Goal: Answer question/provide support: Share knowledge or assist other users

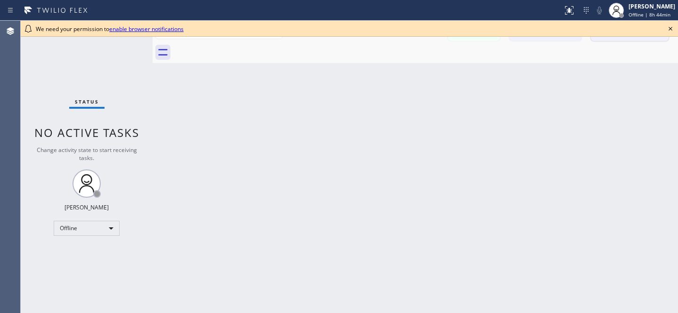
drag, startPoint x: 673, startPoint y: 29, endPoint x: 647, endPoint y: 34, distance: 26.4
click at [672, 29] on icon at bounding box center [670, 28] width 11 height 11
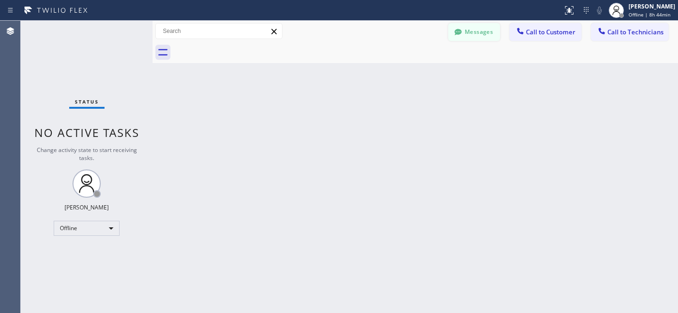
click at [467, 35] on button "Messages" at bounding box center [474, 32] width 52 height 18
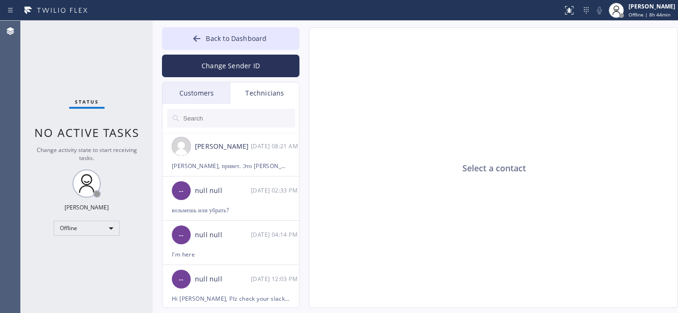
click at [192, 93] on div "Customers" at bounding box center [196, 93] width 68 height 22
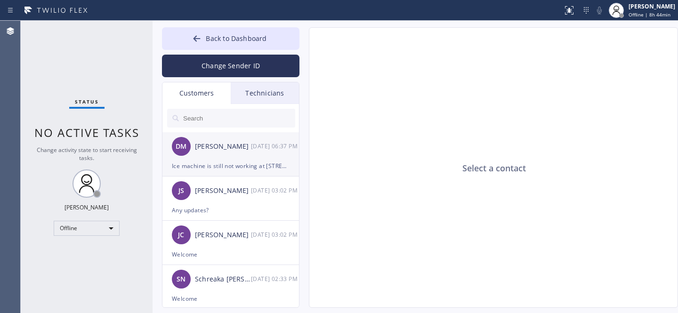
click at [221, 141] on div "[PERSON_NAME]" at bounding box center [223, 146] width 56 height 11
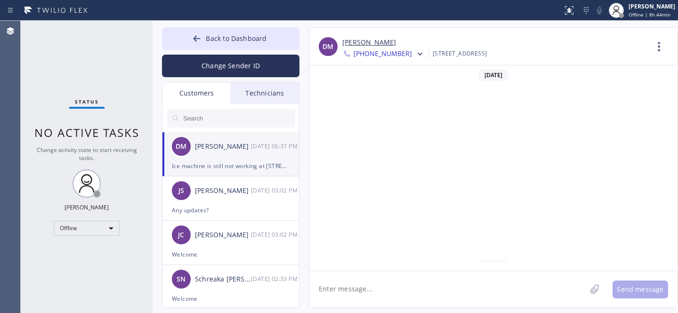
scroll to position [808, 0]
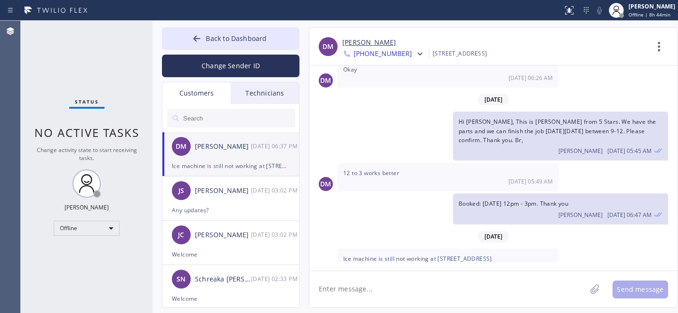
click at [357, 42] on link "[PERSON_NAME]" at bounding box center [369, 42] width 54 height 11
click at [212, 33] on button "Back to Dashboard" at bounding box center [230, 38] width 137 height 23
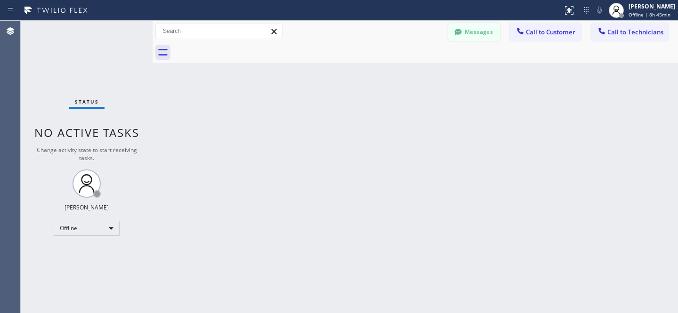
click at [476, 27] on button "Messages" at bounding box center [474, 32] width 52 height 18
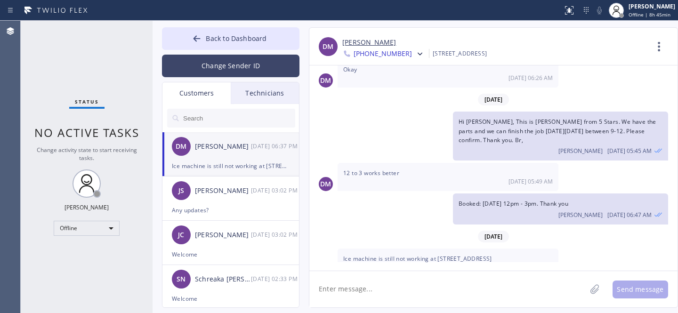
drag, startPoint x: 207, startPoint y: 45, endPoint x: 219, endPoint y: 55, distance: 15.7
click at [206, 45] on button "Back to Dashboard" at bounding box center [230, 38] width 137 height 23
